Goal: Navigation & Orientation: Find specific page/section

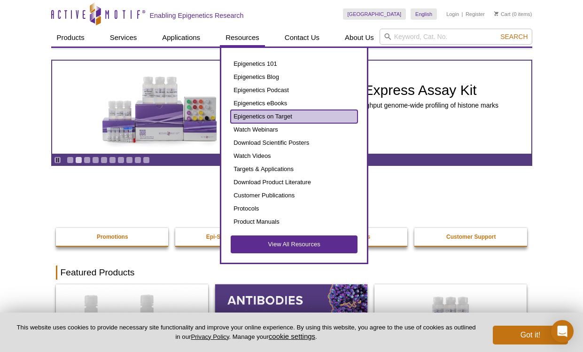
click at [279, 117] on link "Epigenetics on Target" at bounding box center [294, 116] width 127 height 13
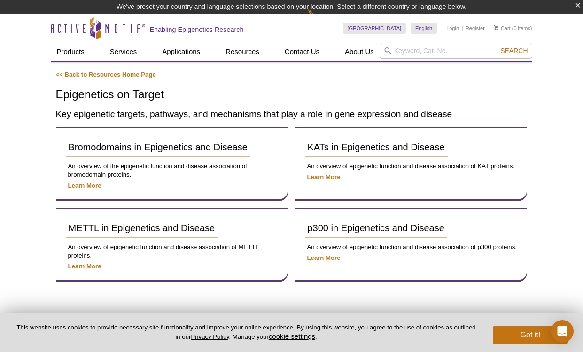
click at [32, 122] on div "Active Motif Logo Enabling Epigenetics Research 0 Search Skip to content Active…" at bounding box center [291, 204] width 583 height 380
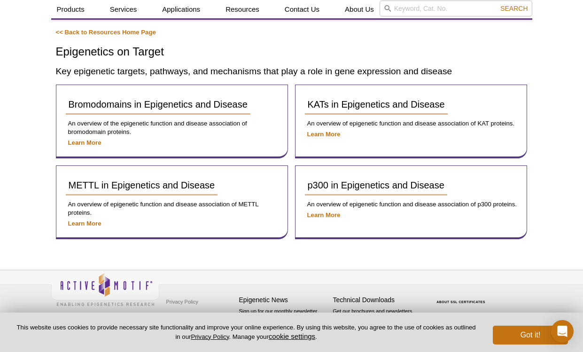
scroll to position [28, 0]
click at [32, 122] on div "Active Motif Logo Enabling Epigenetics Research 0 Search Skip to content Active…" at bounding box center [291, 162] width 583 height 380
click at [72, 32] on link "<< Back to Resources Home Page" at bounding box center [106, 32] width 100 height 7
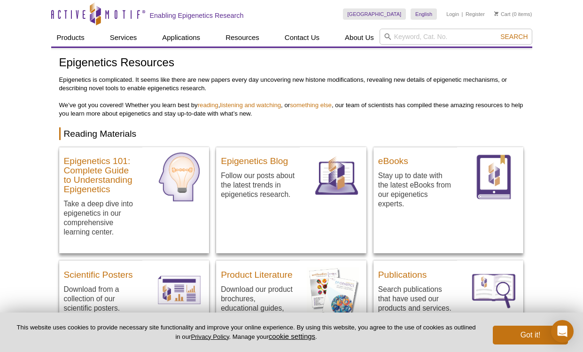
click at [76, 16] on icon "Active Motif Logo" at bounding box center [98, 13] width 94 height 23
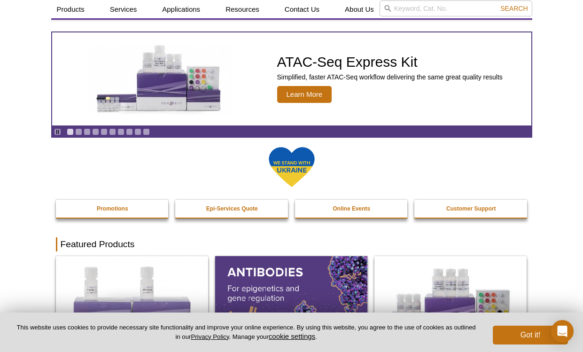
scroll to position [52, 0]
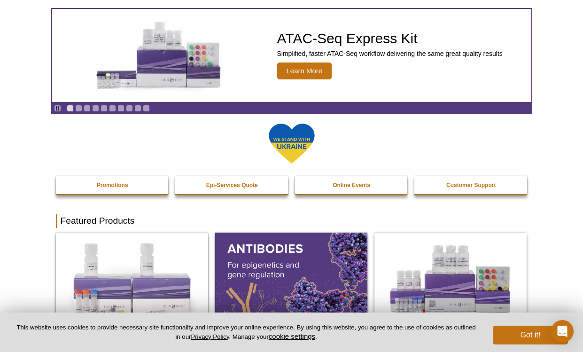
drag, startPoint x: 22, startPoint y: 172, endPoint x: 32, endPoint y: 174, distance: 11.0
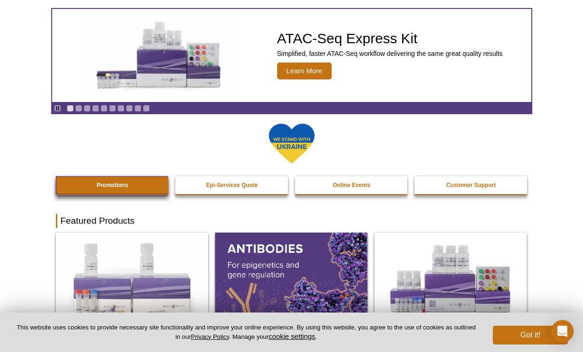
click at [91, 185] on link "Promotions" at bounding box center [113, 185] width 114 height 18
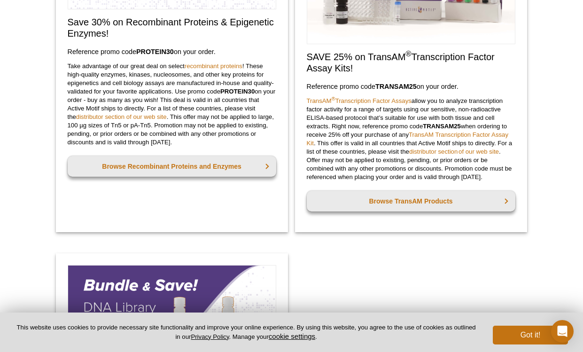
scroll to position [463, 0]
